Goal: Task Accomplishment & Management: Manage account settings

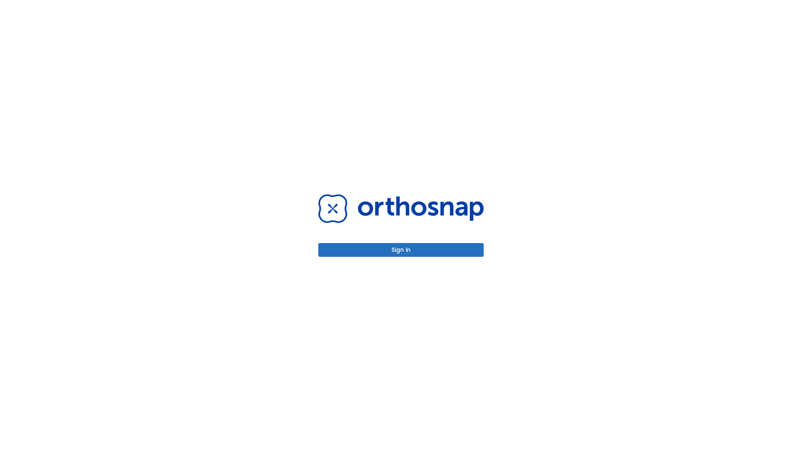
click at [401, 250] on button "Sign in" at bounding box center [400, 250] width 165 height 14
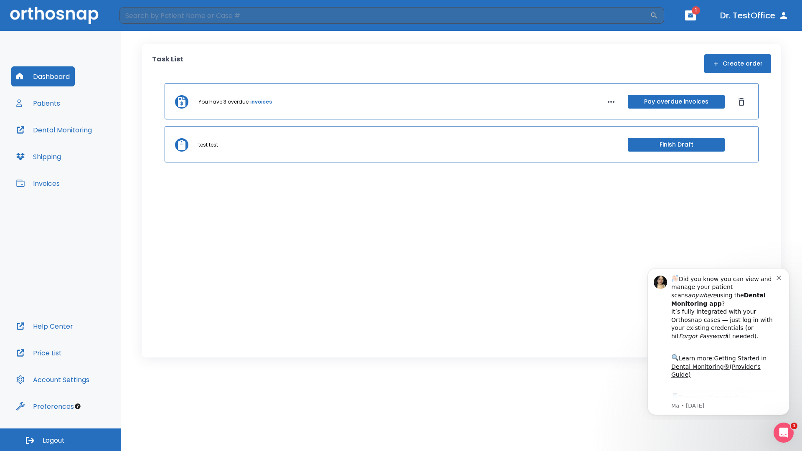
click at [61, 440] on span "Logout" at bounding box center [54, 440] width 22 height 9
